Goal: Information Seeking & Learning: Learn about a topic

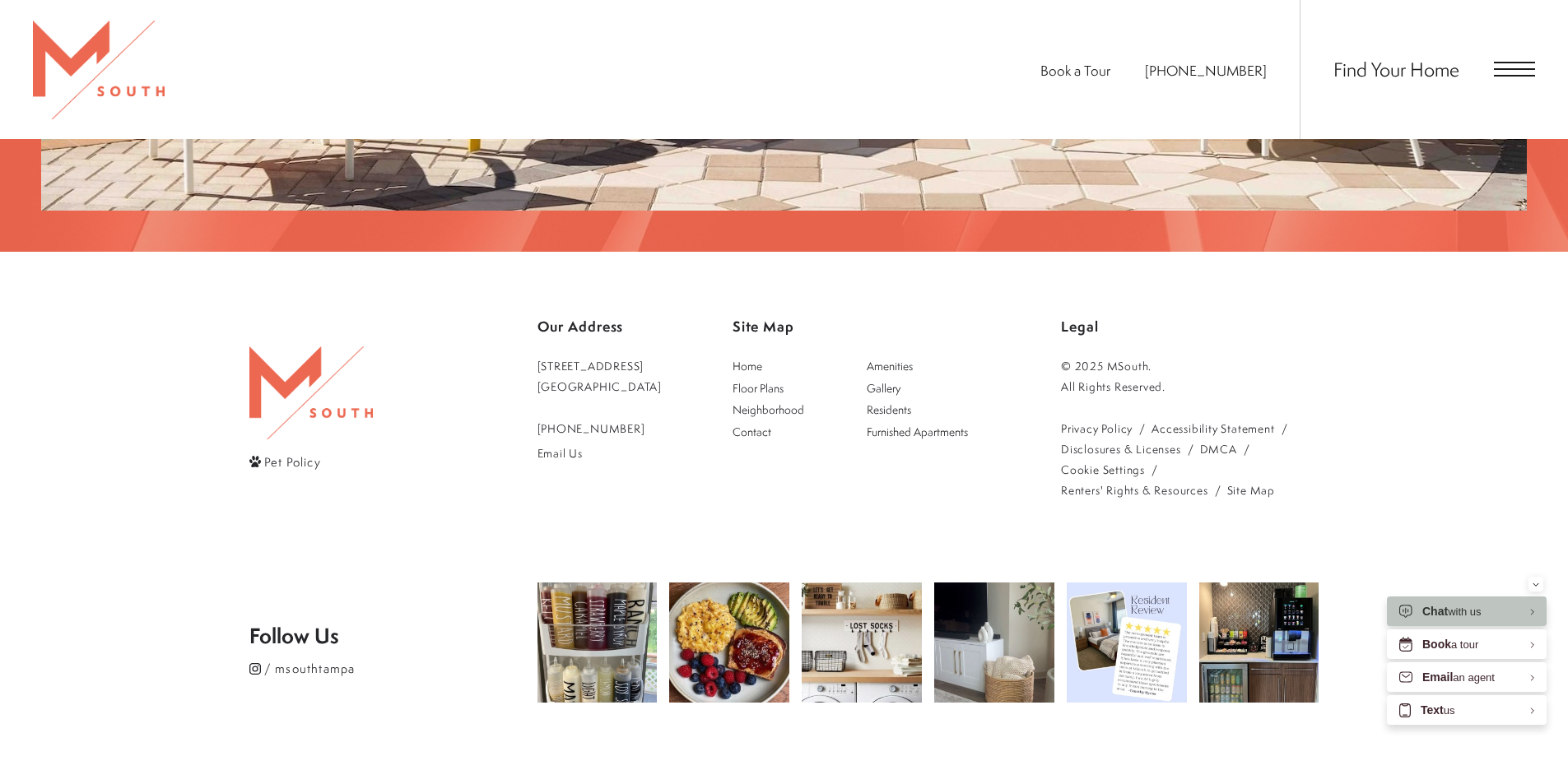
scroll to position [3436, 0]
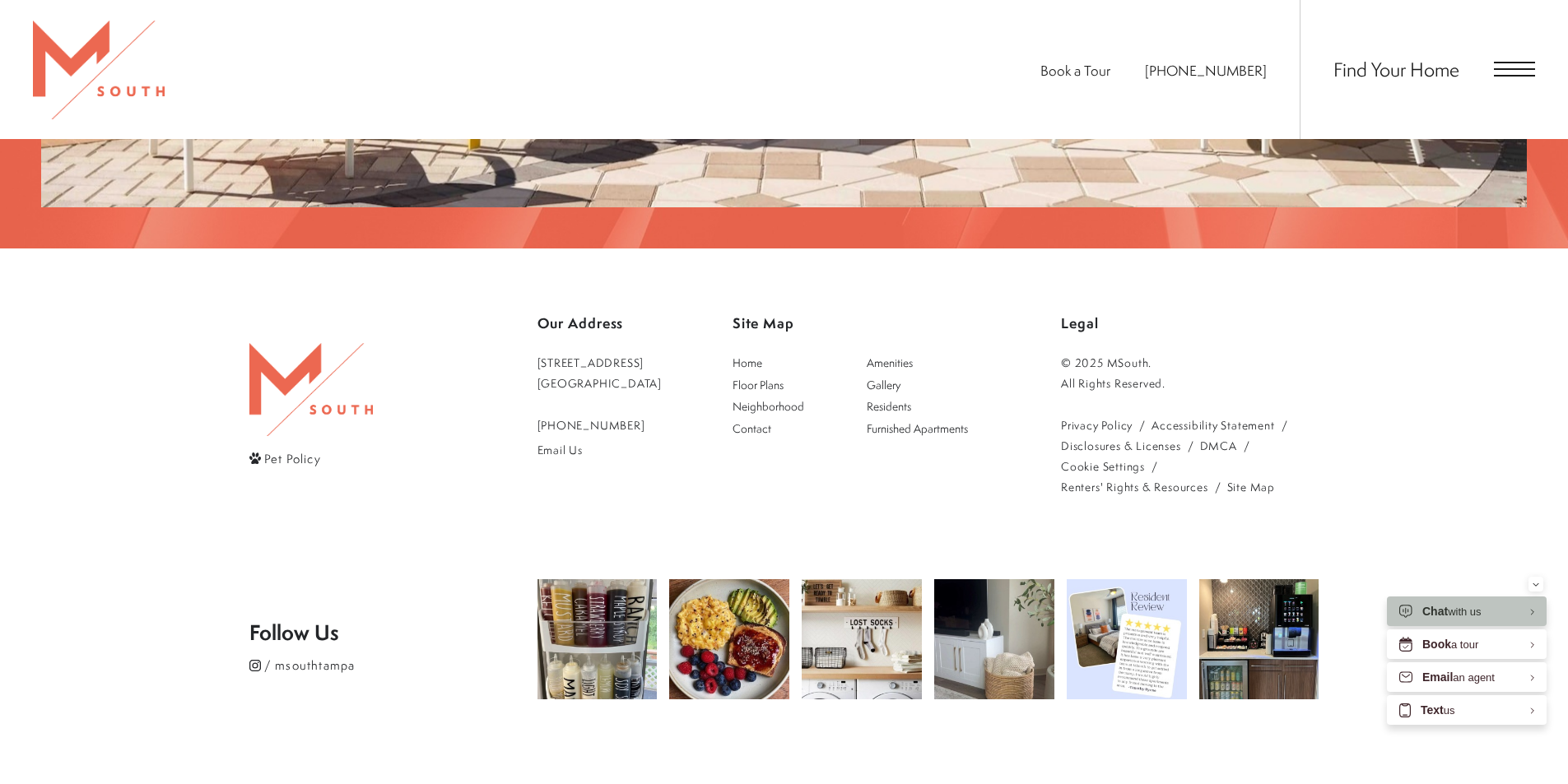
click at [1513, 71] on span "Open Menu" at bounding box center [1515, 69] width 41 height 15
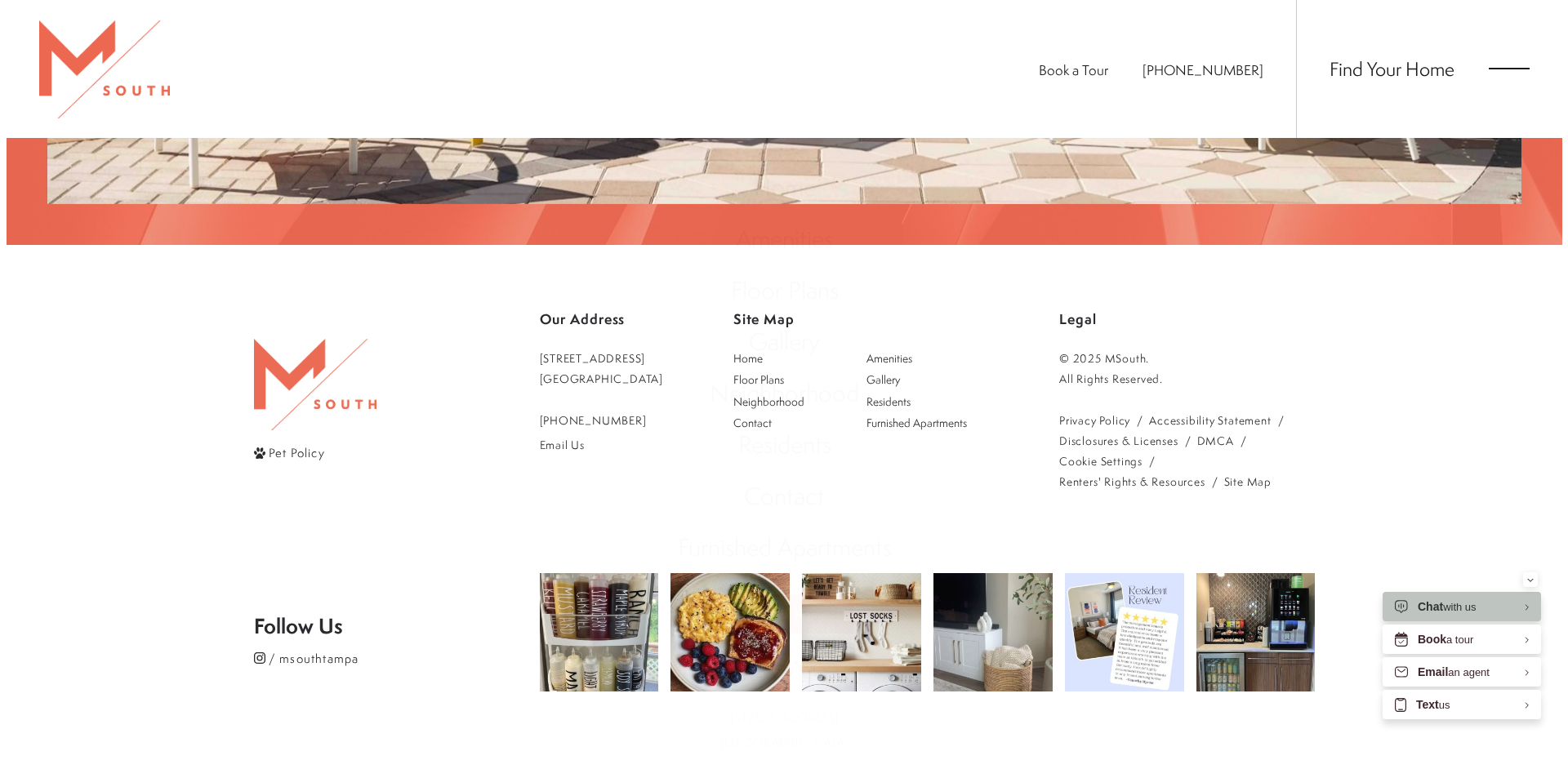
scroll to position [0, 0]
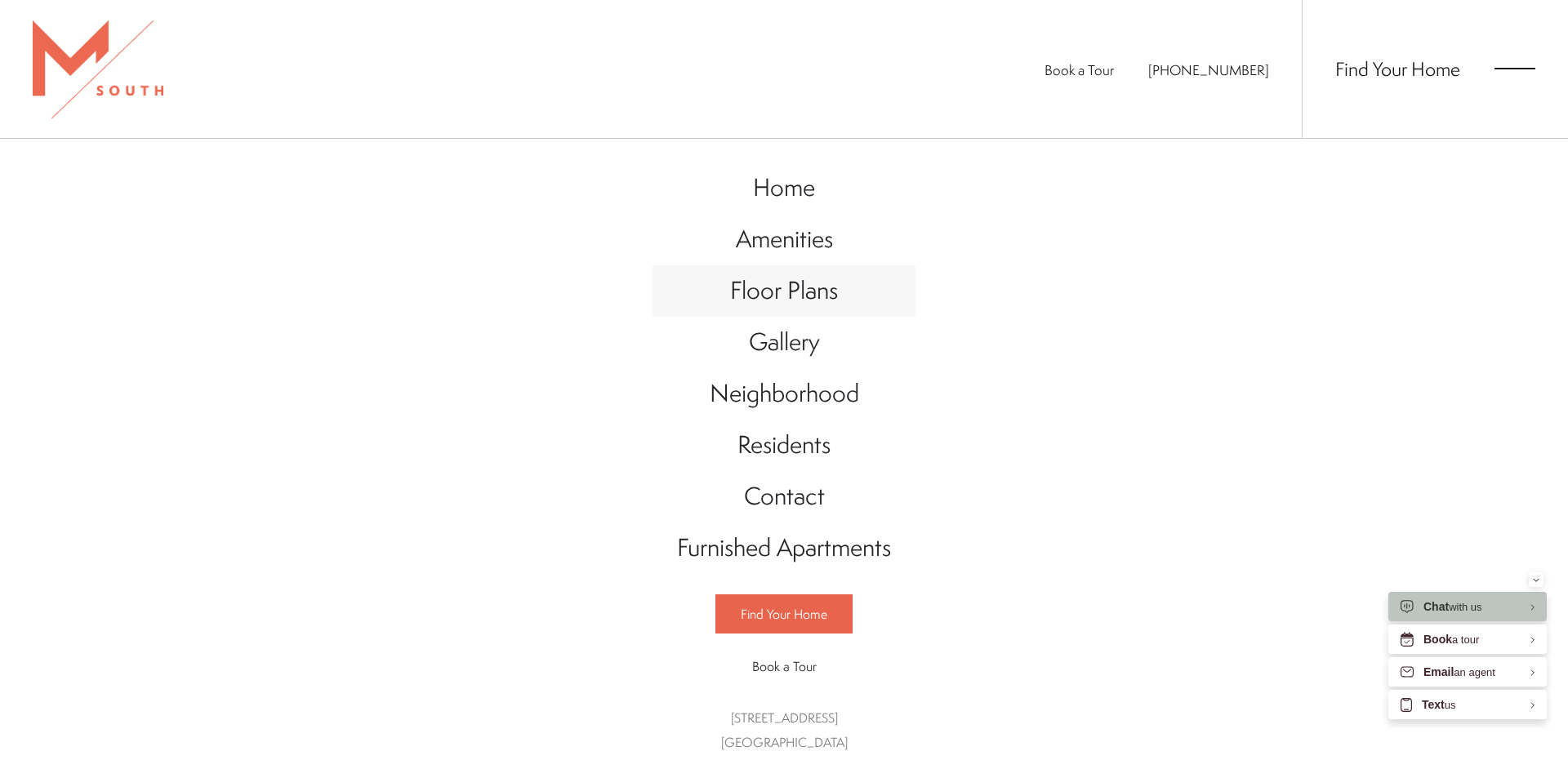
click at [847, 309] on link "Floor Plans" at bounding box center [784, 290] width 263 height 51
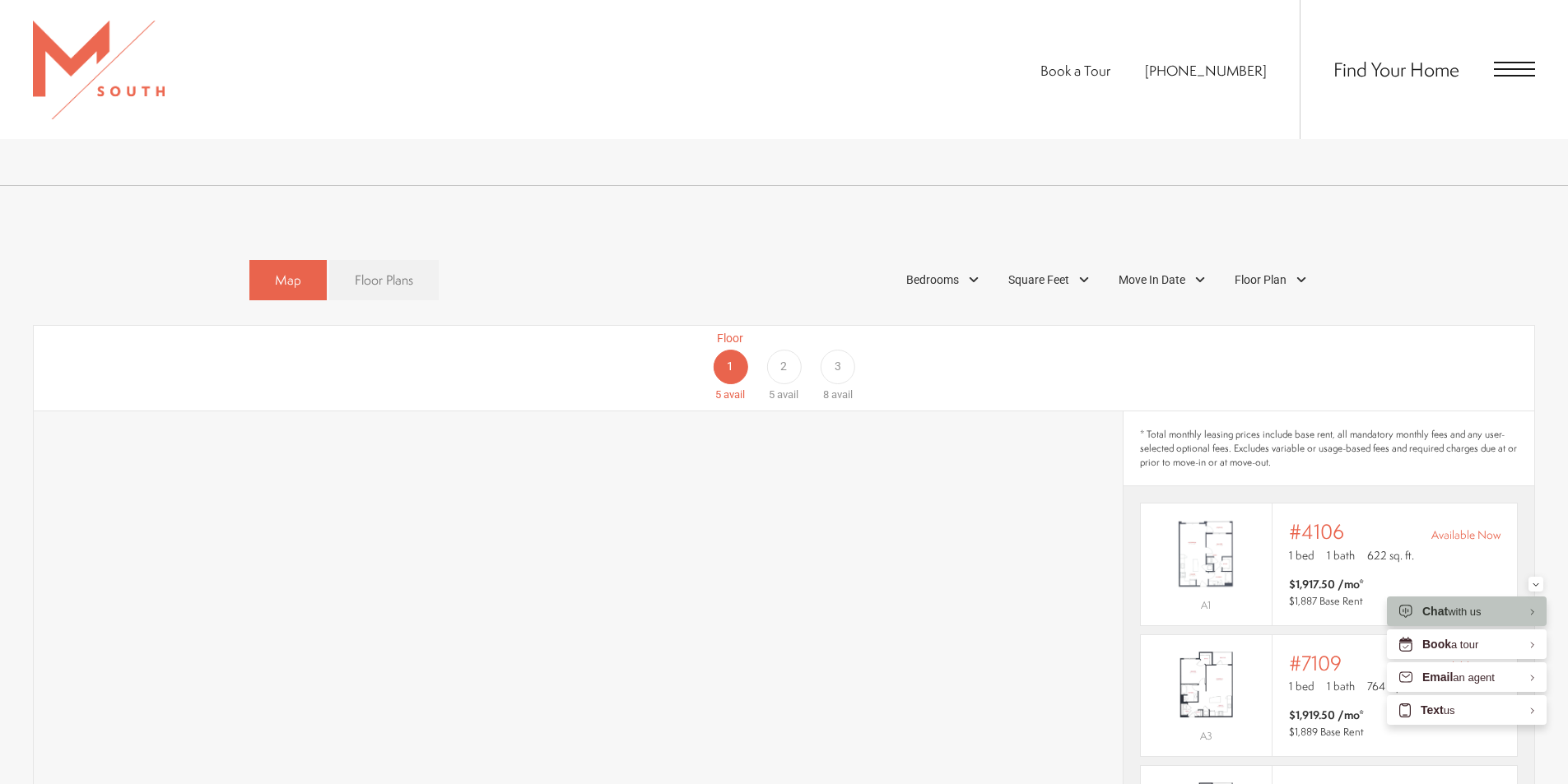
scroll to position [983, 0]
drag, startPoint x: 386, startPoint y: 269, endPoint x: 379, endPoint y: 257, distance: 13.9
click at [384, 276] on span "Floor Plans" at bounding box center [384, 285] width 58 height 19
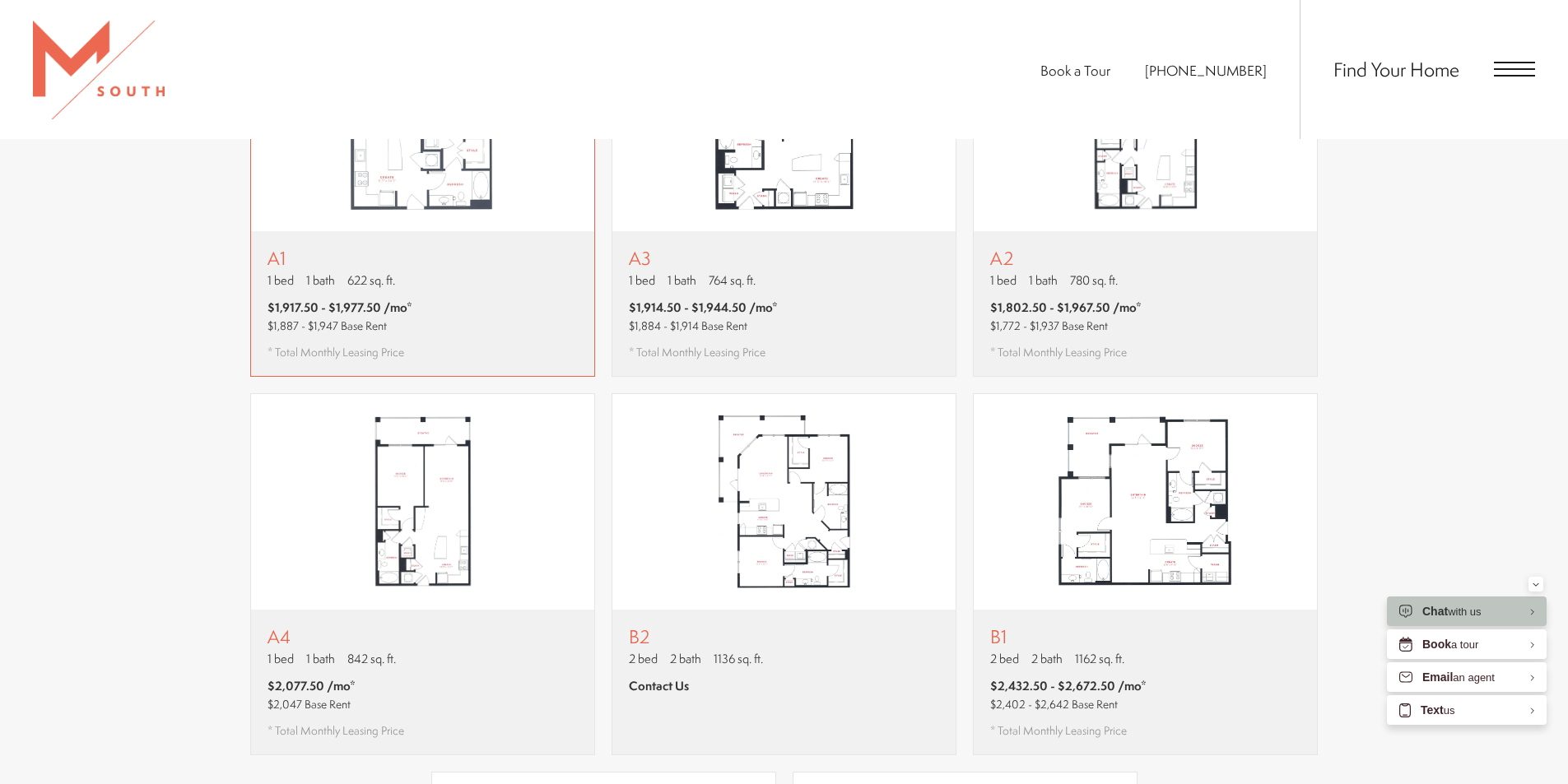
scroll to position [1394, 0]
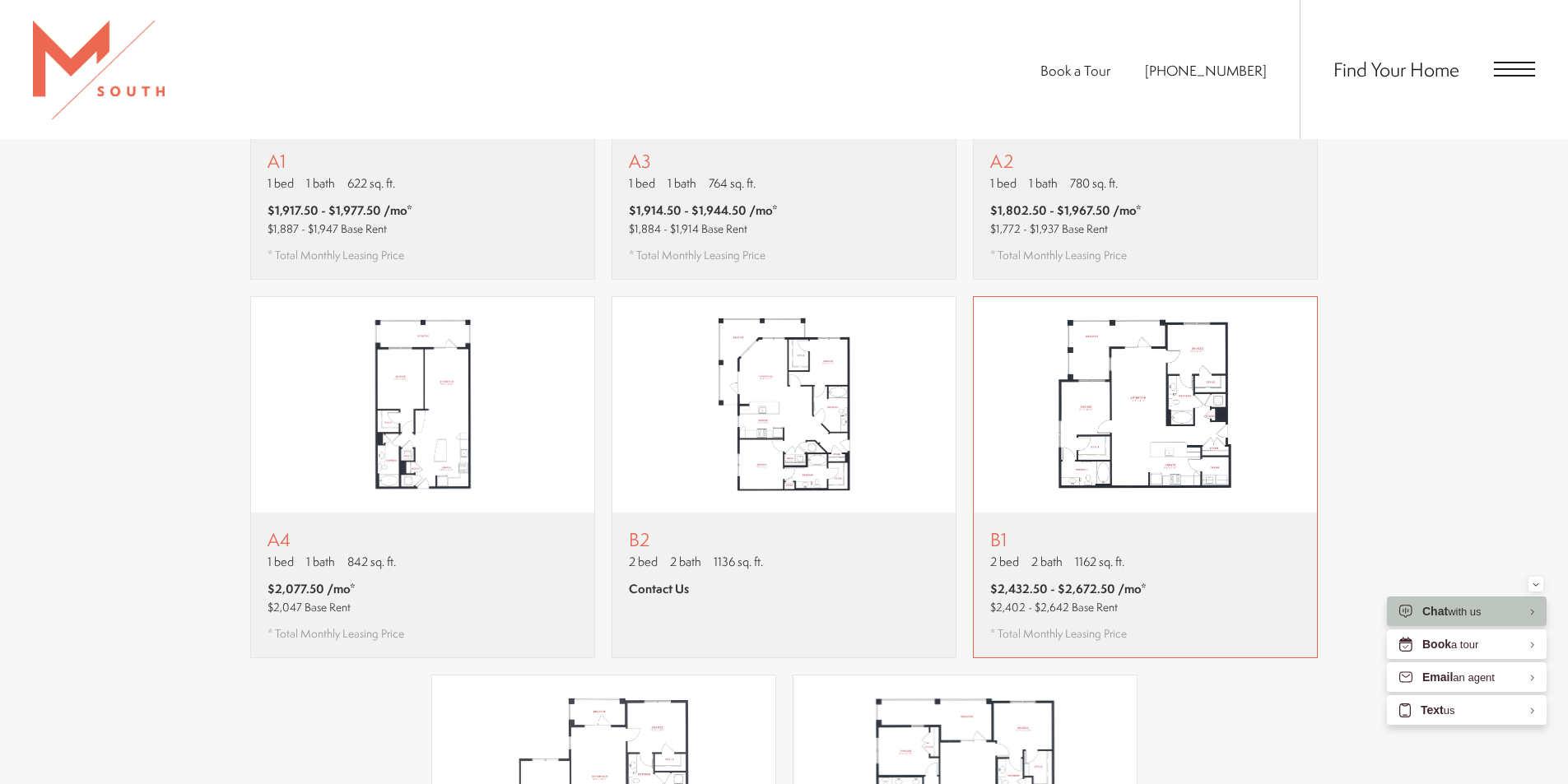
click at [1141, 430] on img "View floor plan B1" at bounding box center [1146, 405] width 343 height 216
click at [1503, 74] on span "Open Menu" at bounding box center [1515, 69] width 41 height 15
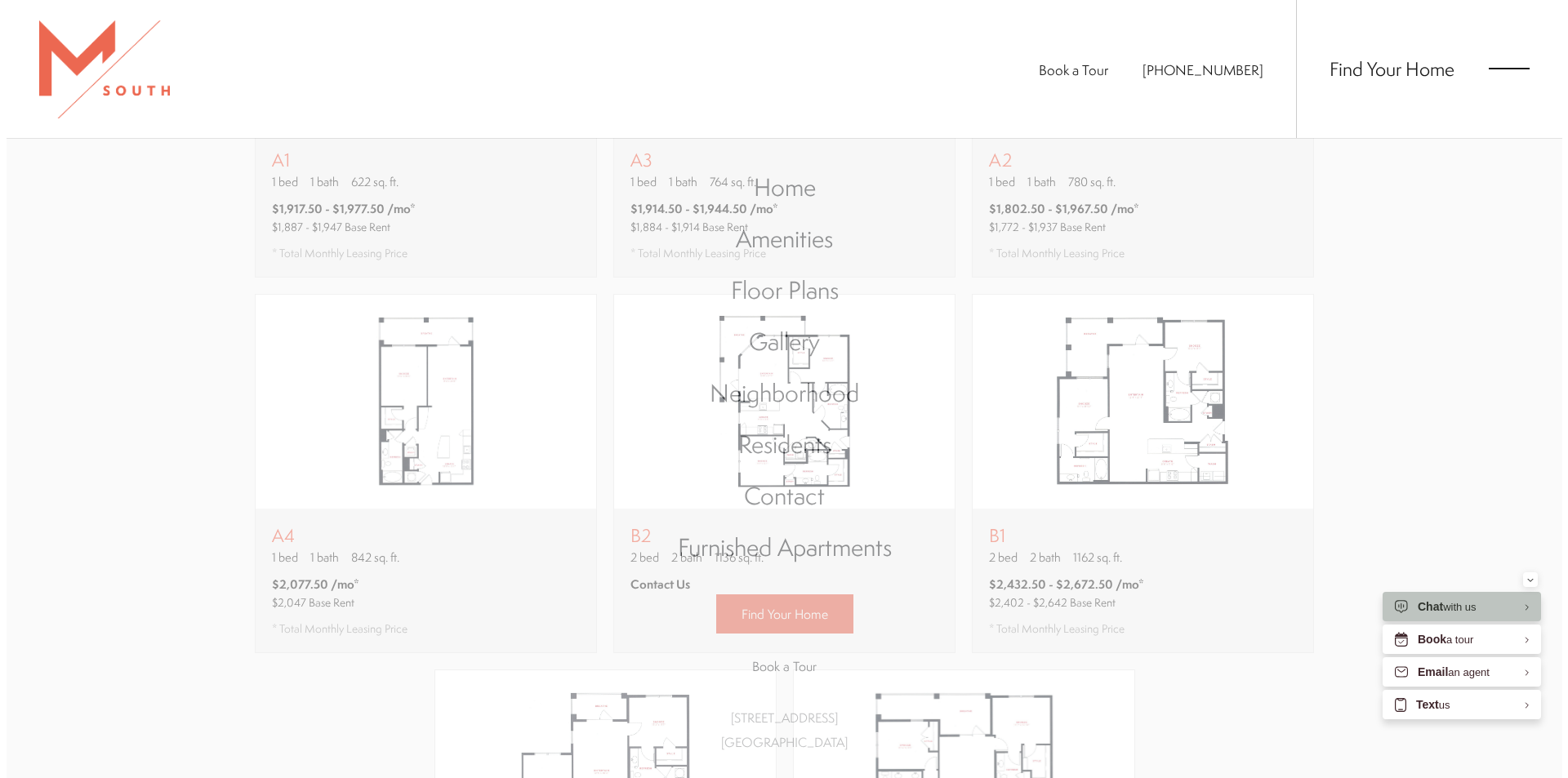
scroll to position [0, 0]
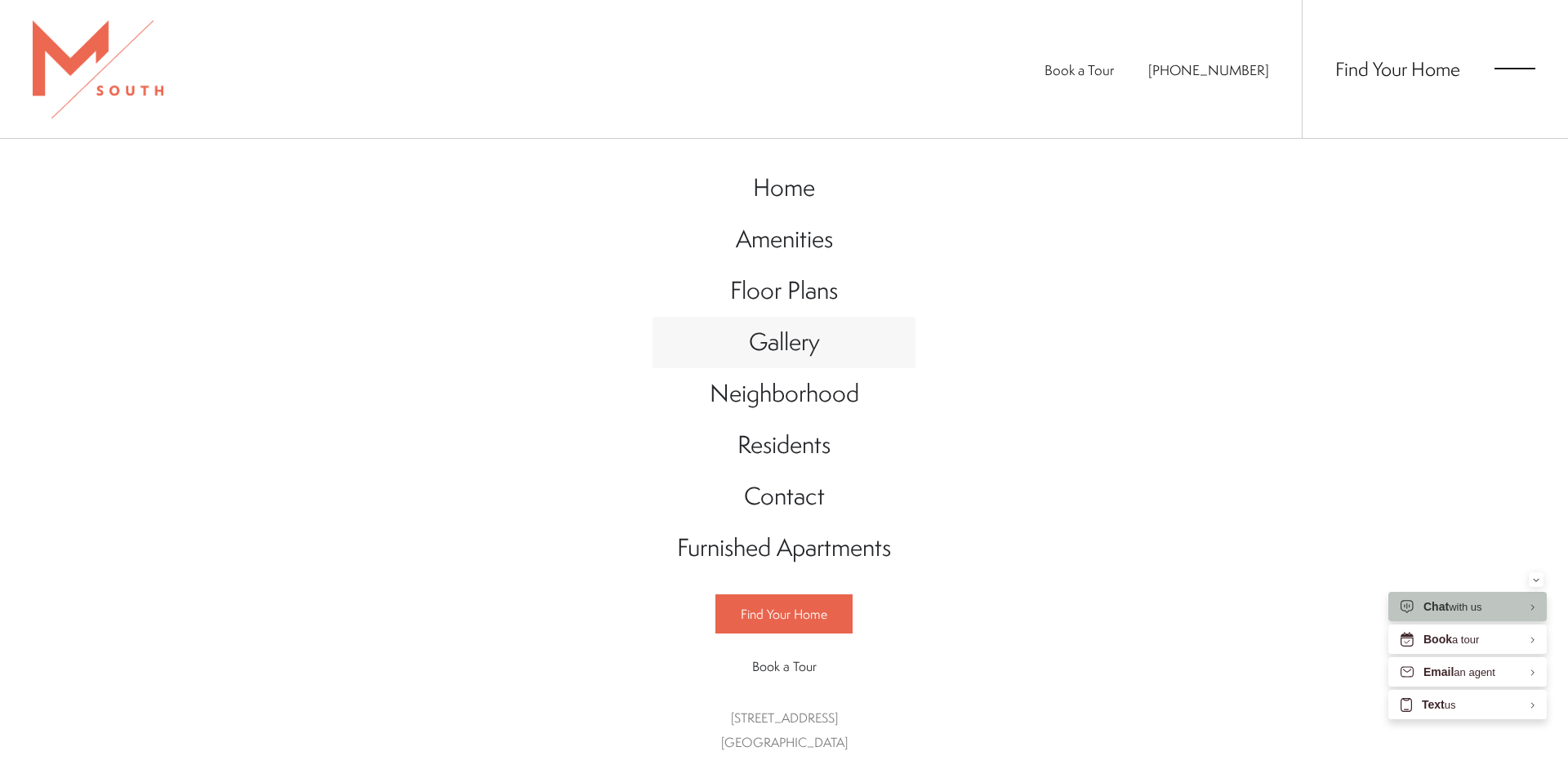
click at [782, 350] on span "Gallery" at bounding box center [784, 342] width 71 height 34
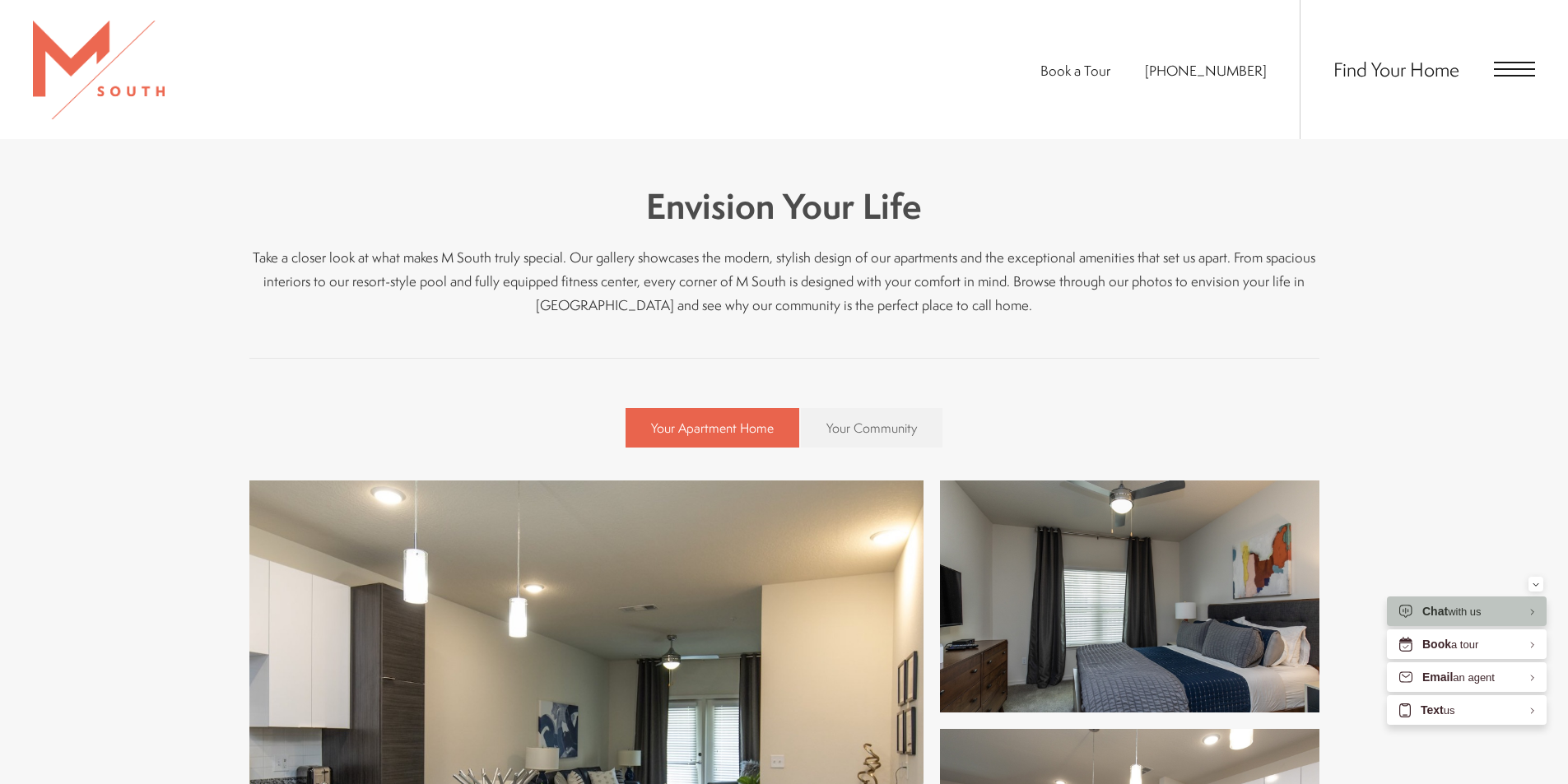
scroll to position [329, 0]
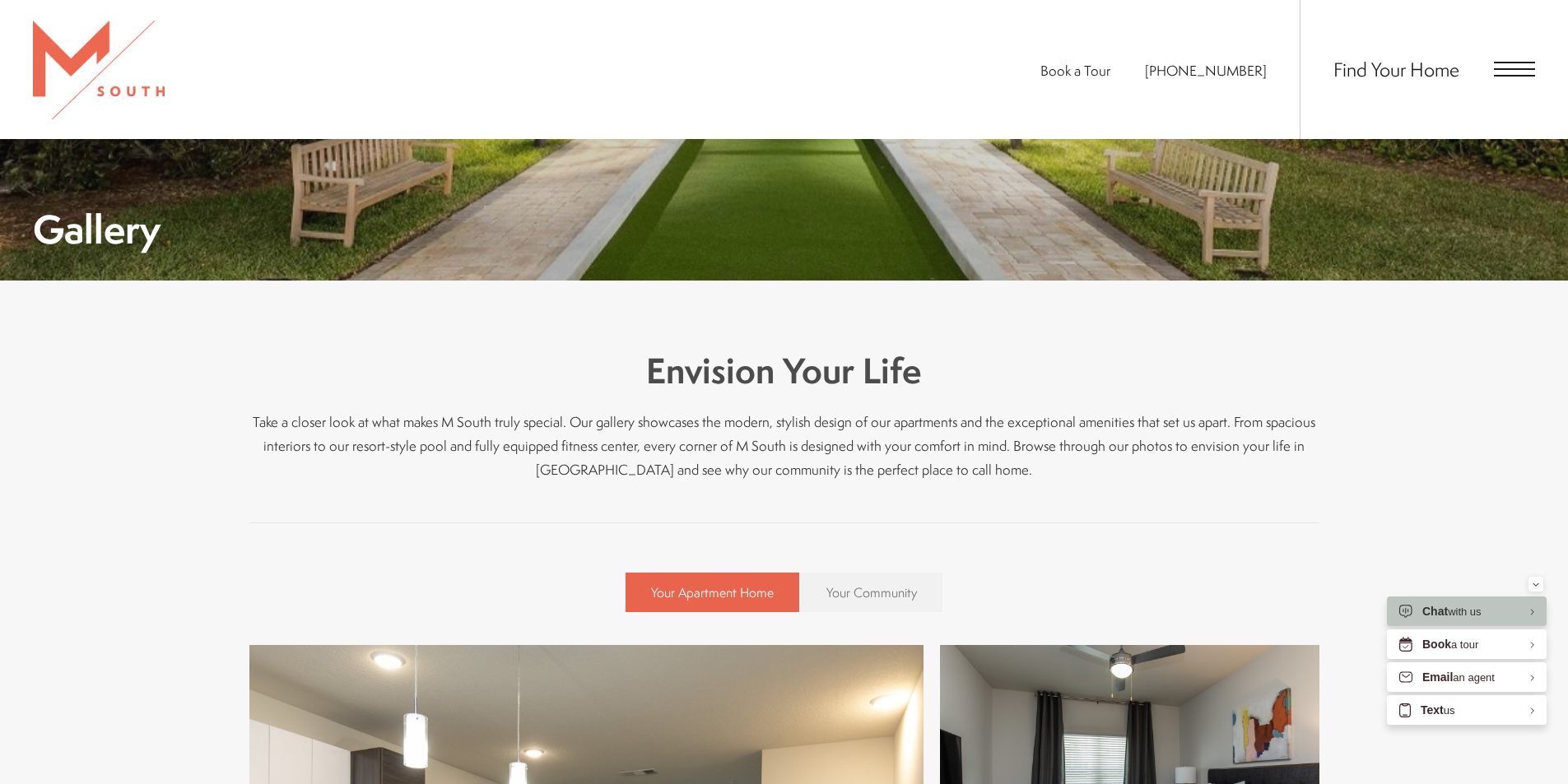
click at [899, 579] on link "Your Community" at bounding box center [872, 593] width 142 height 39
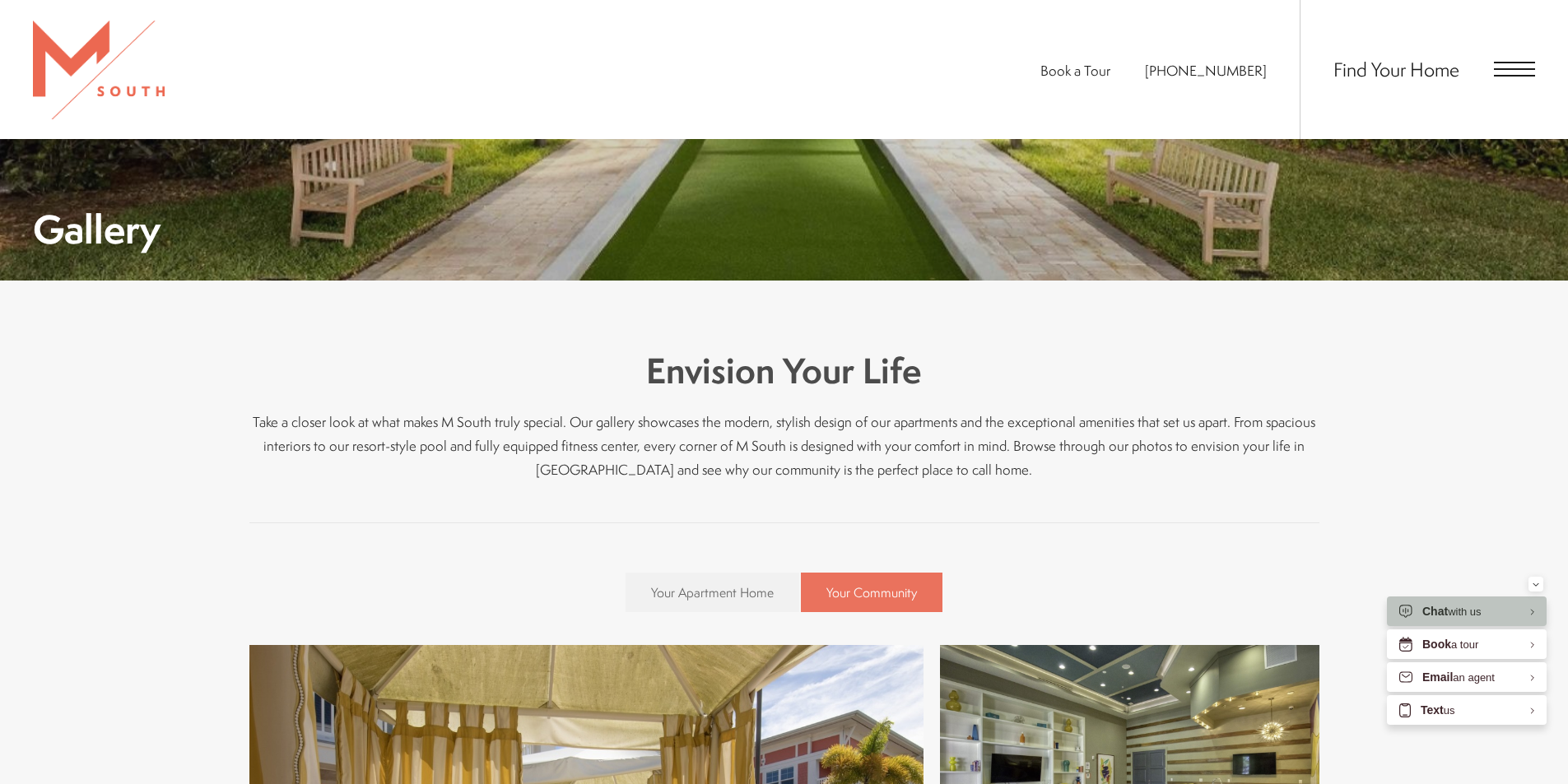
click at [904, 588] on span "Your Community" at bounding box center [872, 592] width 91 height 18
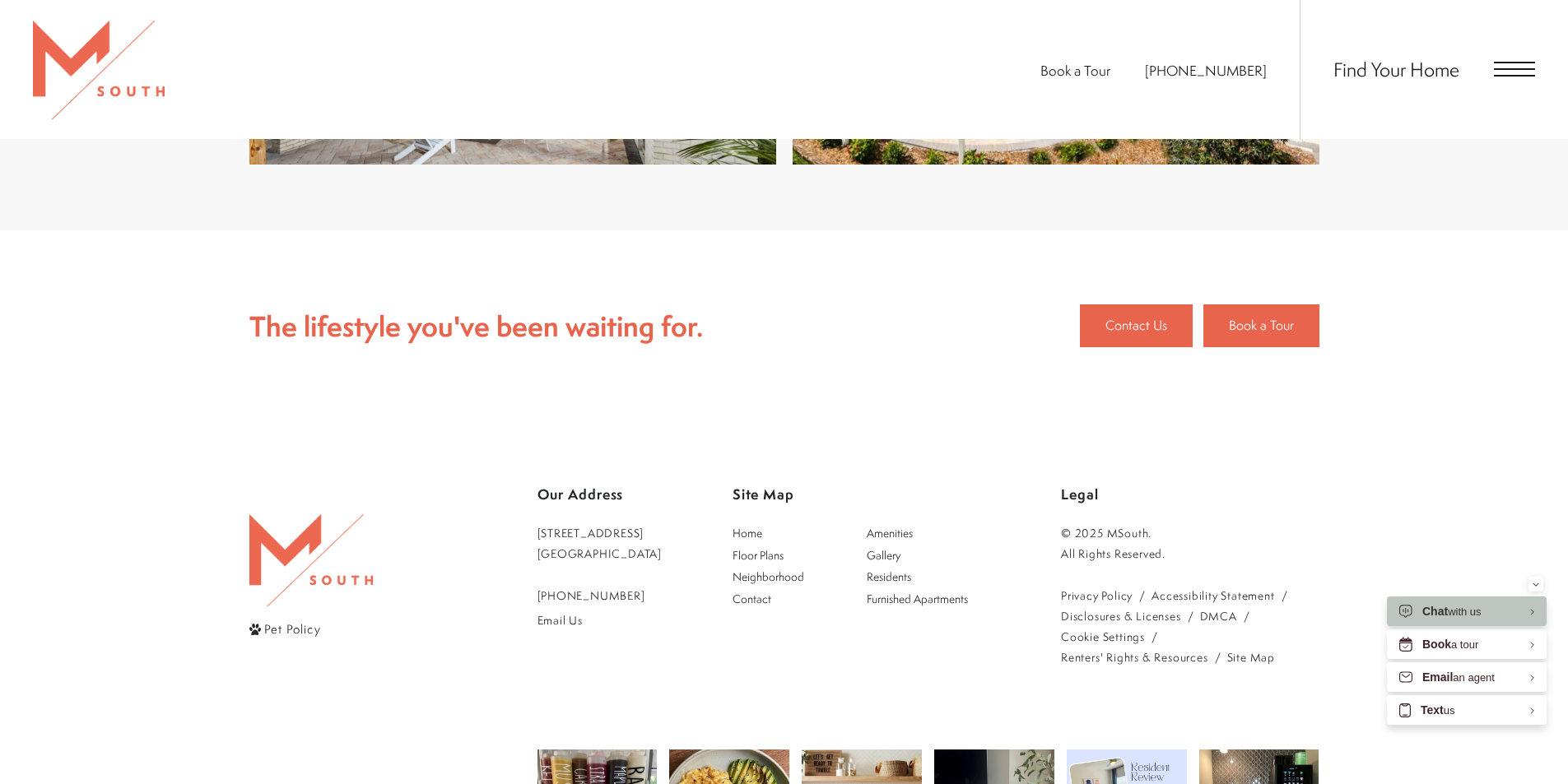
scroll to position [7241, 0]
